Goal: Find contact information: Find contact information

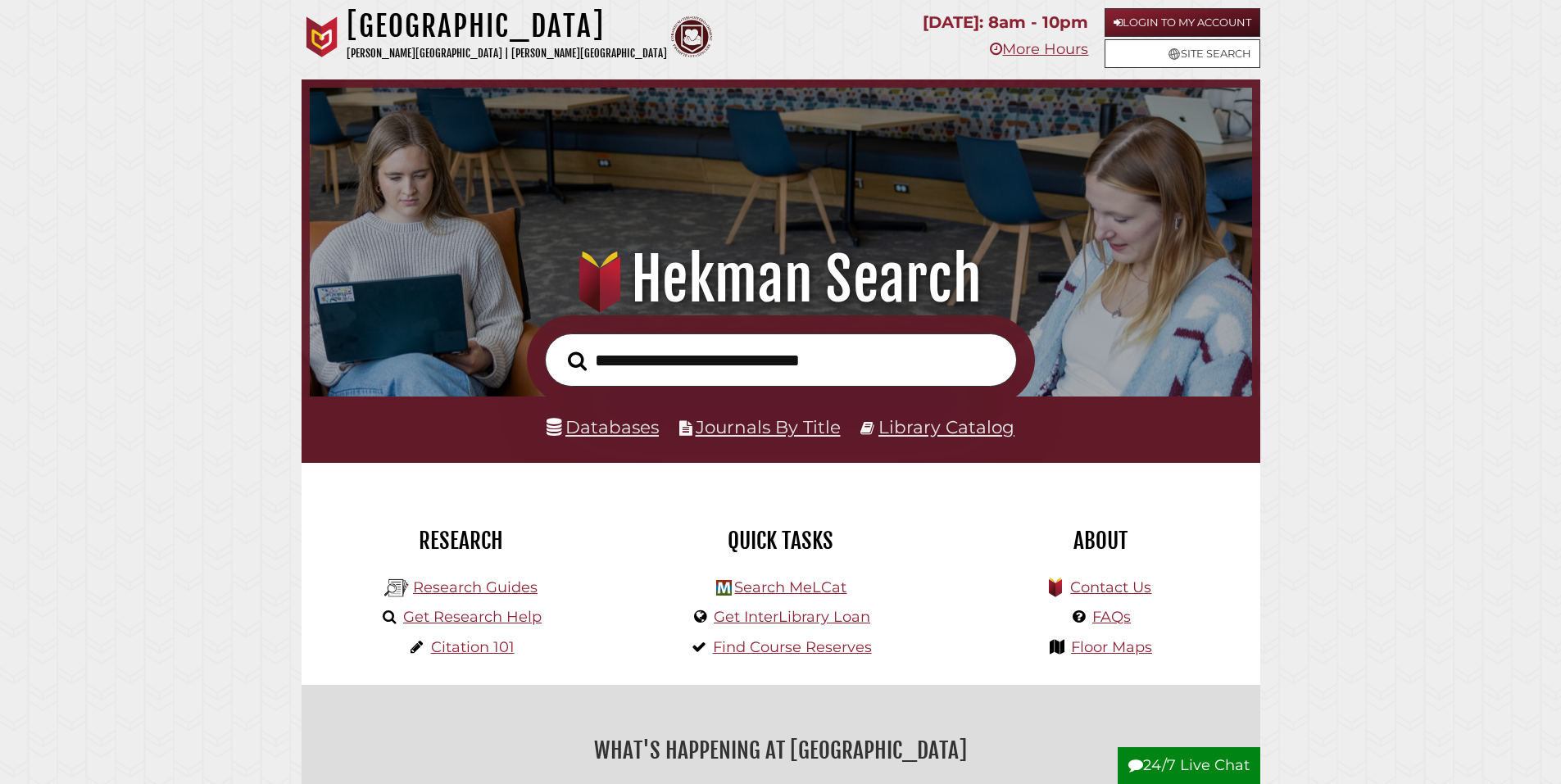
scroll to position [311, 934]
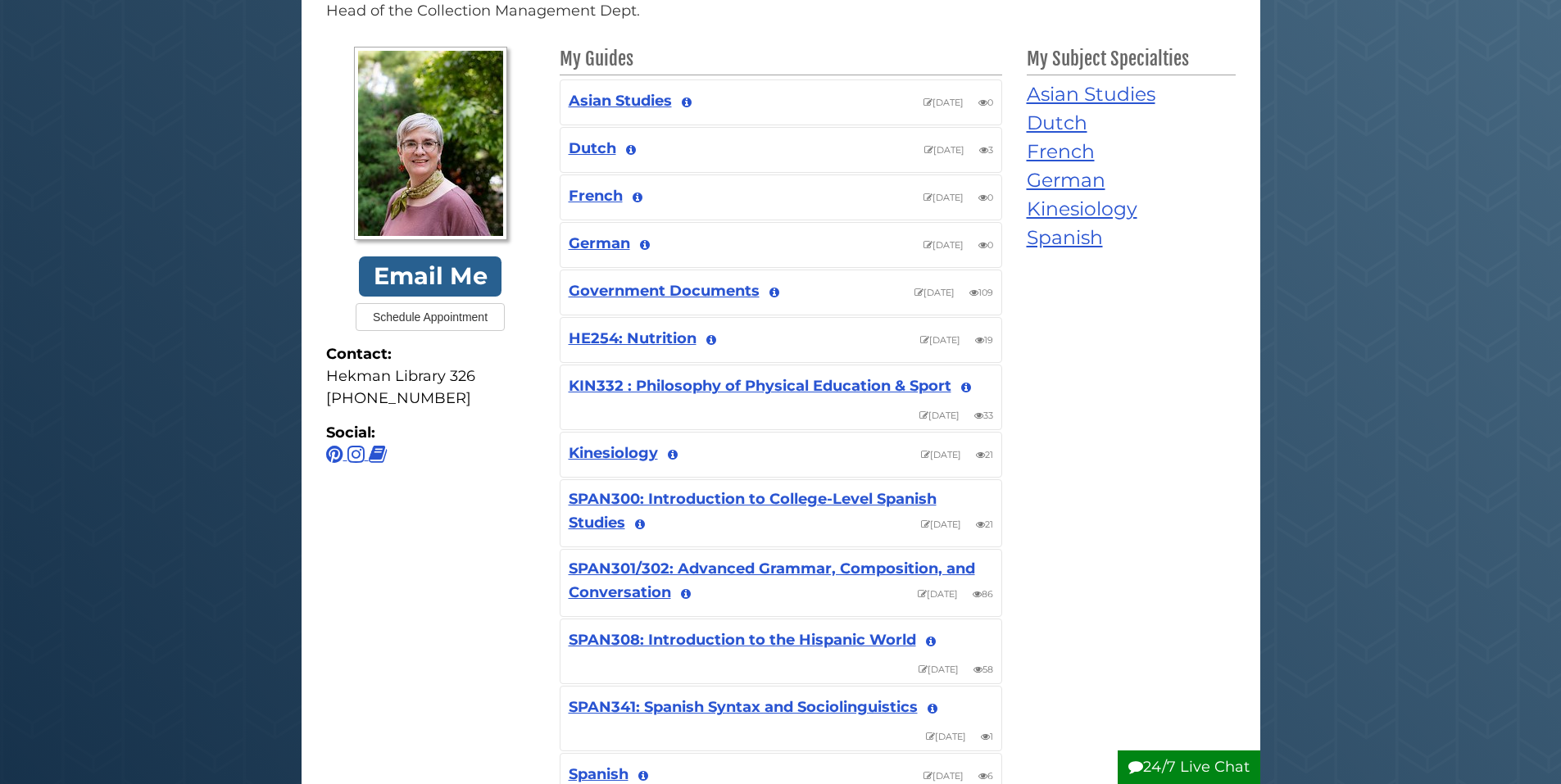
scroll to position [246, 0]
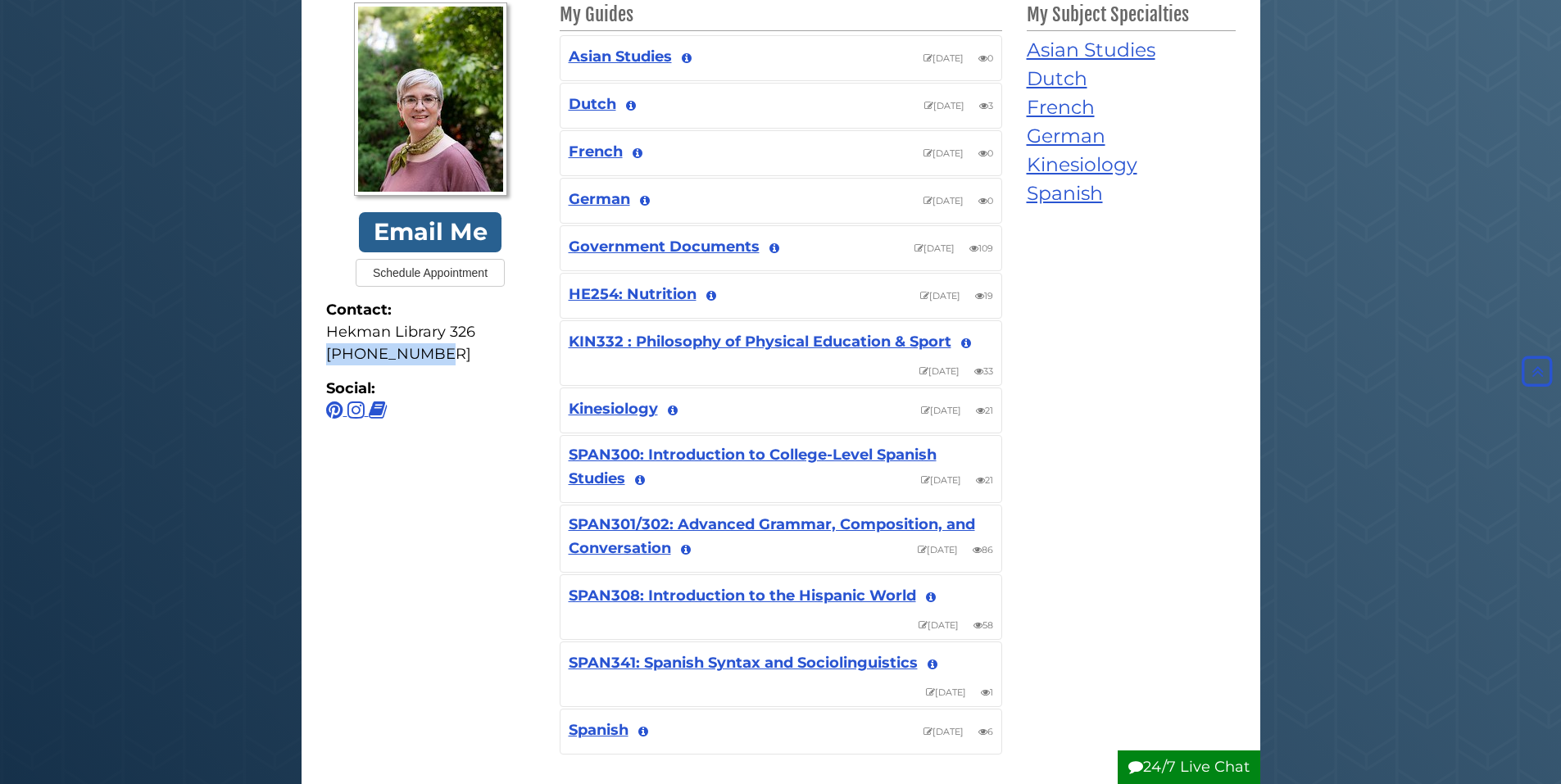
drag, startPoint x: 443, startPoint y: 354, endPoint x: 299, endPoint y: 358, distance: 144.1
click at [299, 358] on body "Skip to Main Content Hekman Library Calvin University | Calvin Theological Semi…" at bounding box center [780, 608] width 1561 height 1708
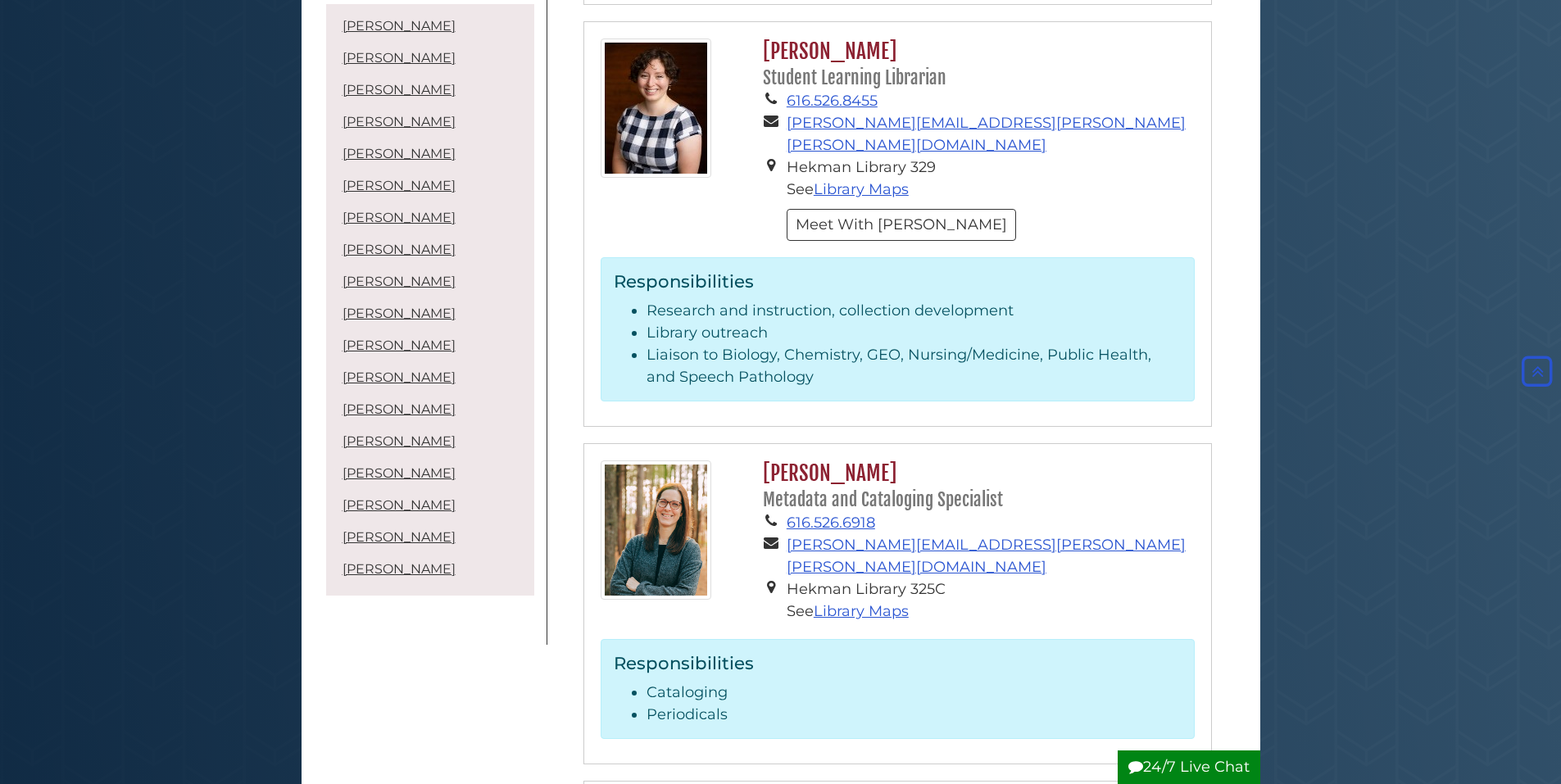
scroll to position [4996, 0]
drag, startPoint x: 896, startPoint y: 193, endPoint x: 819, endPoint y: 191, distance: 77.0
click at [819, 461] on h2 "Rachel Rayburn Metadata and Cataloging Specialist" at bounding box center [974, 487] width 439 height 51
copy h2 "Rayburn"
drag, startPoint x: 1035, startPoint y: 221, endPoint x: 753, endPoint y: 228, distance: 282.1
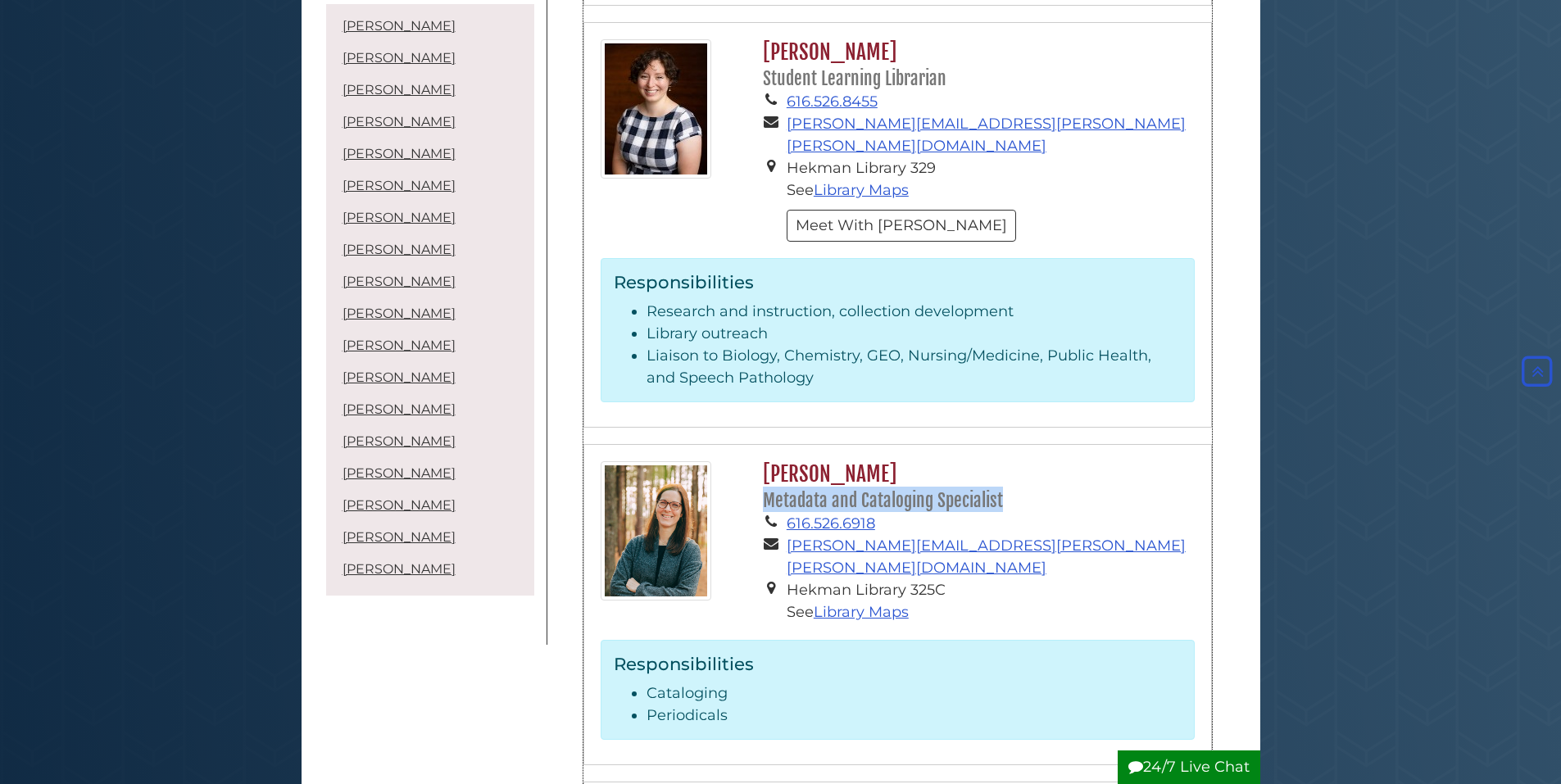
click at [753, 461] on div "Rachel Rayburn Metadata and Cataloging Specialist 616.526.6918 rachel.rayburn@c…" at bounding box center [974, 547] width 464 height 170
copy small "Metadata and Cataloging Specialist"
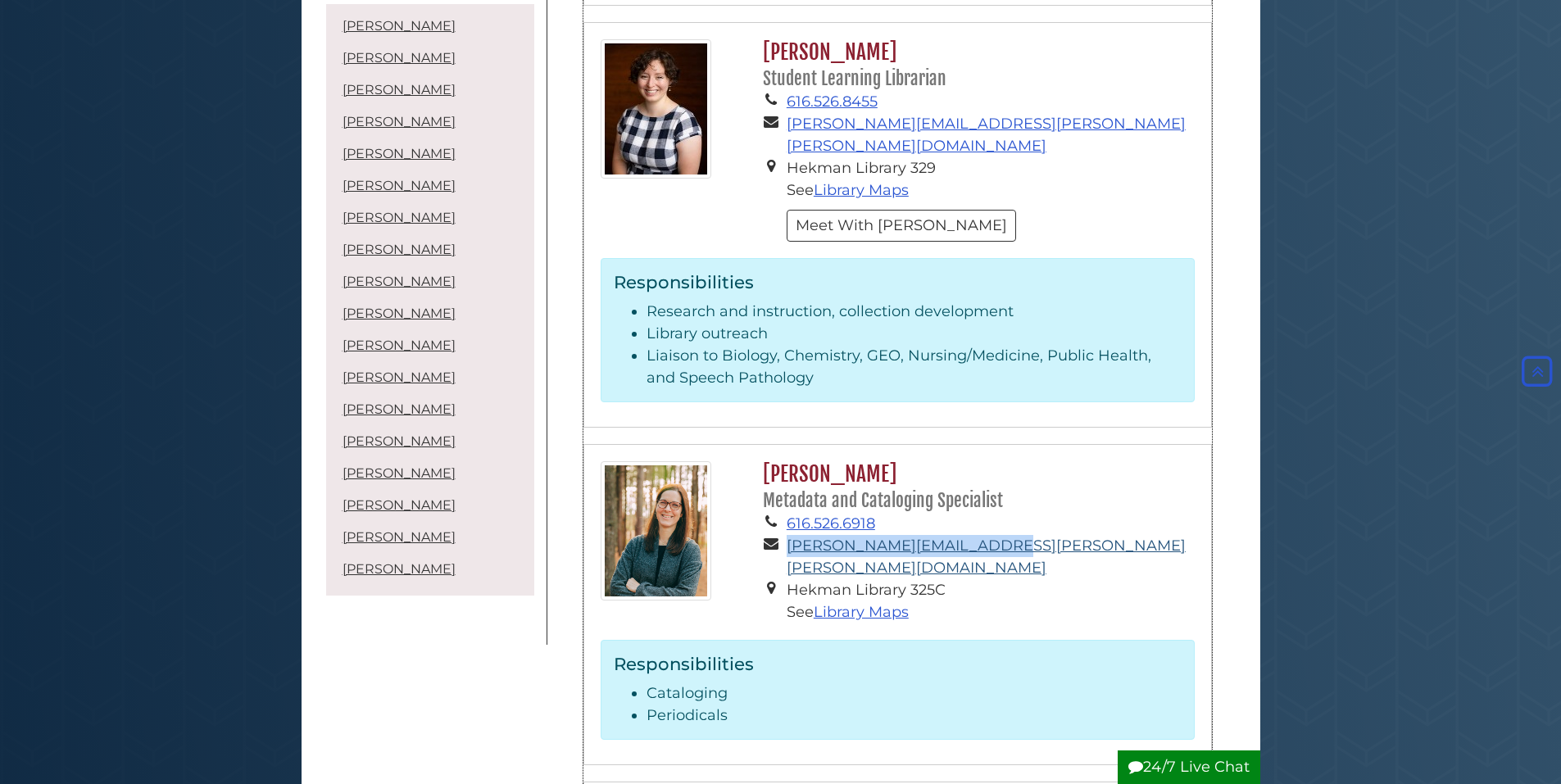
drag, startPoint x: 1027, startPoint y: 270, endPoint x: 787, endPoint y: 272, distance: 240.0
click at [787, 535] on li "rachel.rayburn@calvin.edu" at bounding box center [990, 557] width 408 height 44
copy link "rachel.rayburn@calvin.edu"
drag, startPoint x: 940, startPoint y: 246, endPoint x: 769, endPoint y: 256, distance: 171.3
click at [787, 513] on li "616.526.6918" at bounding box center [990, 523] width 408 height 22
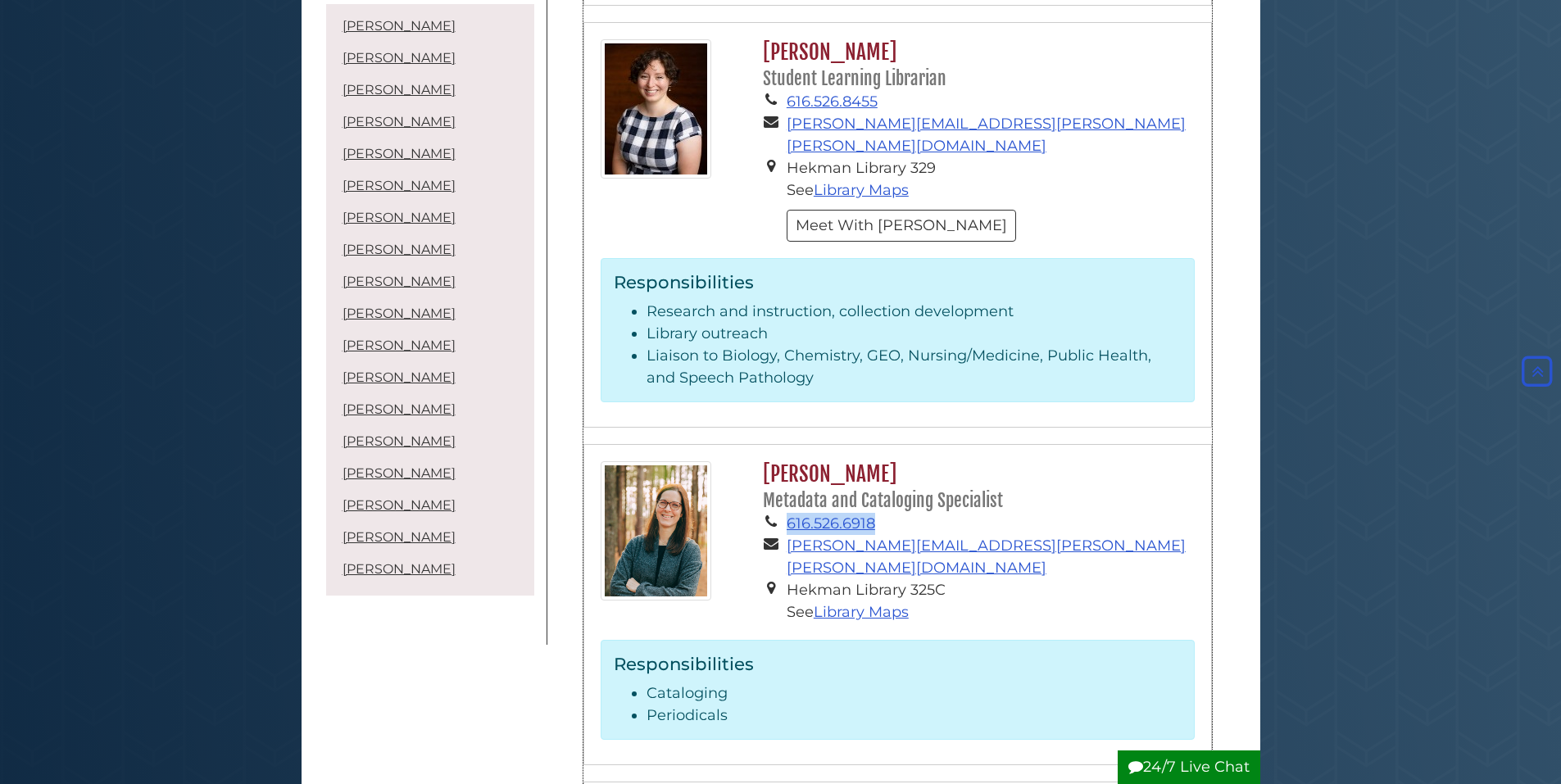
copy li "616.526.6918"
